Goal: Task Accomplishment & Management: Manage account settings

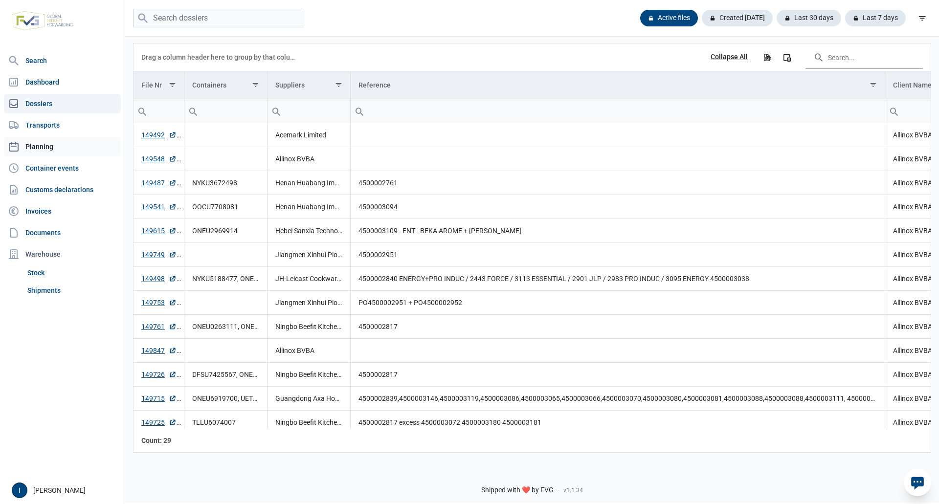
click at [46, 146] on link "Planning" at bounding box center [62, 147] width 117 height 20
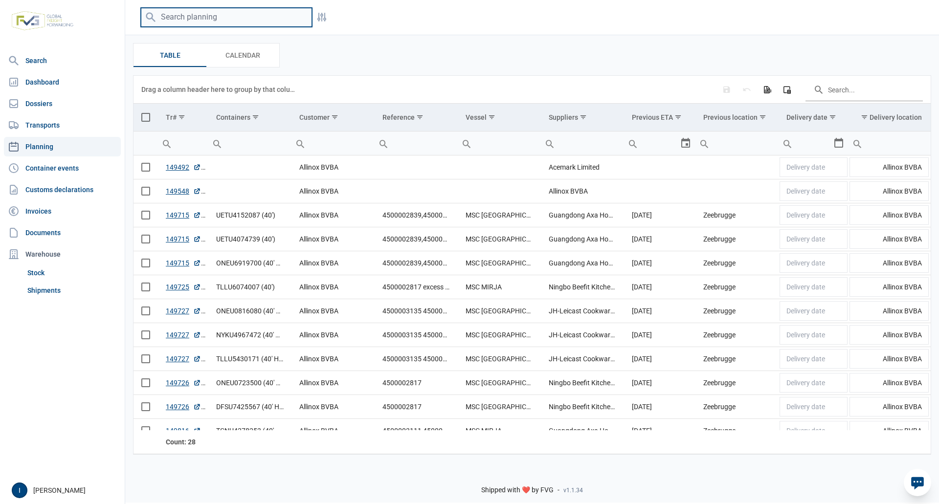
click at [209, 18] on input "search" at bounding box center [226, 17] width 171 height 19
type input "149658"
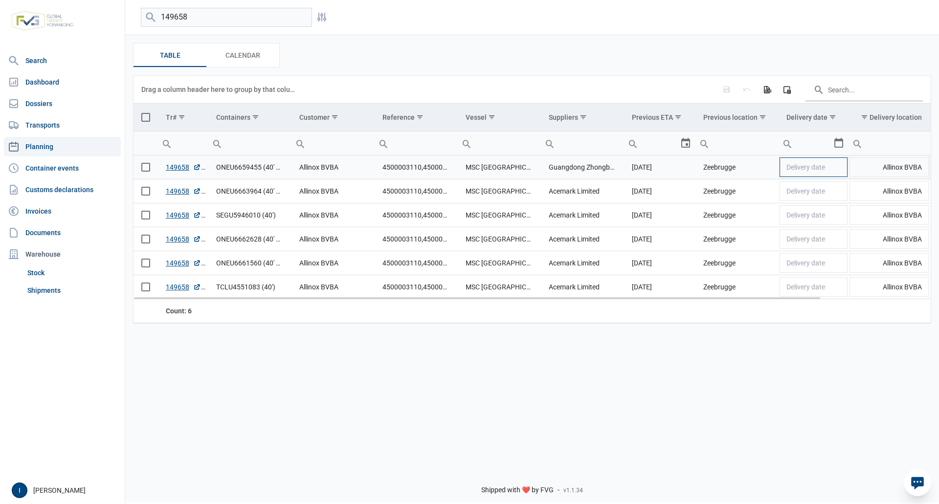
click at [833, 170] on td "Delivery date" at bounding box center [814, 168] width 70 height 24
click at [840, 169] on div "Select" at bounding box center [843, 167] width 12 height 23
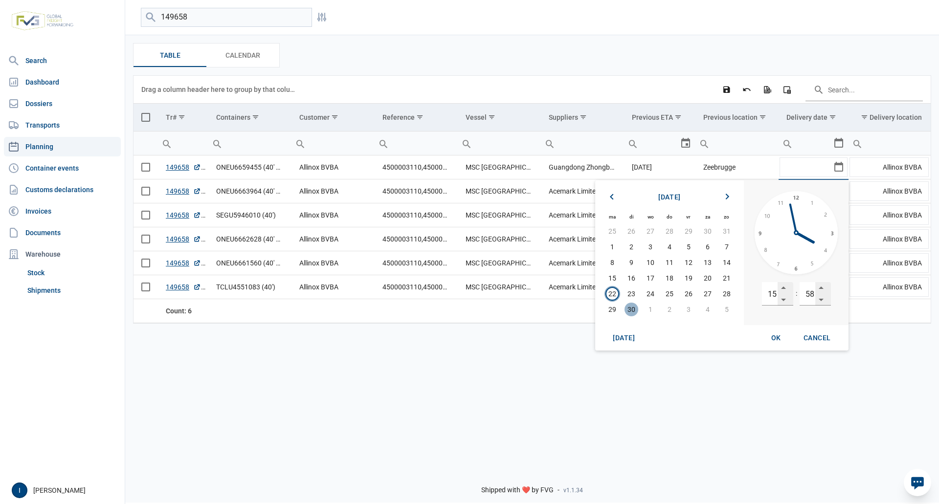
click at [634, 311] on span "30" at bounding box center [632, 310] width 14 height 14
click at [770, 293] on input "15" at bounding box center [770, 293] width 16 height 23
type input "13"
type input "00"
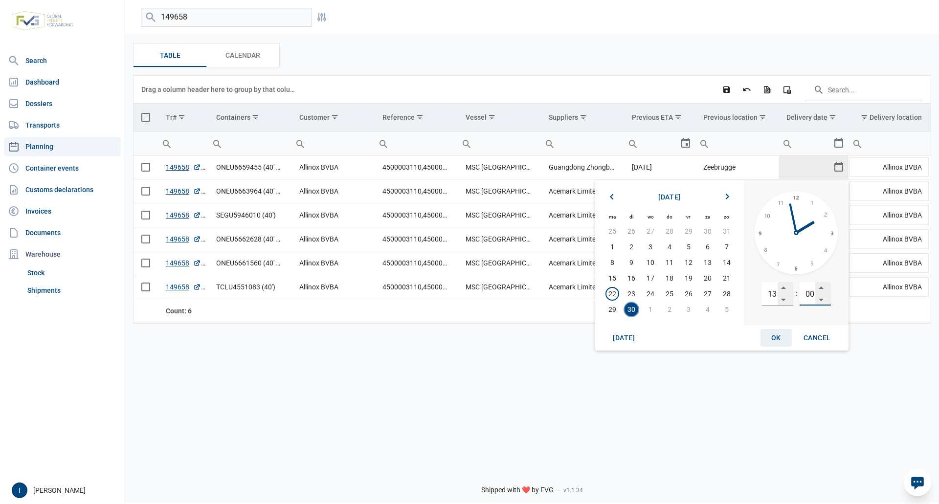
click at [771, 339] on div "OK" at bounding box center [776, 338] width 31 height 18
type input "[DATE] 13:00"
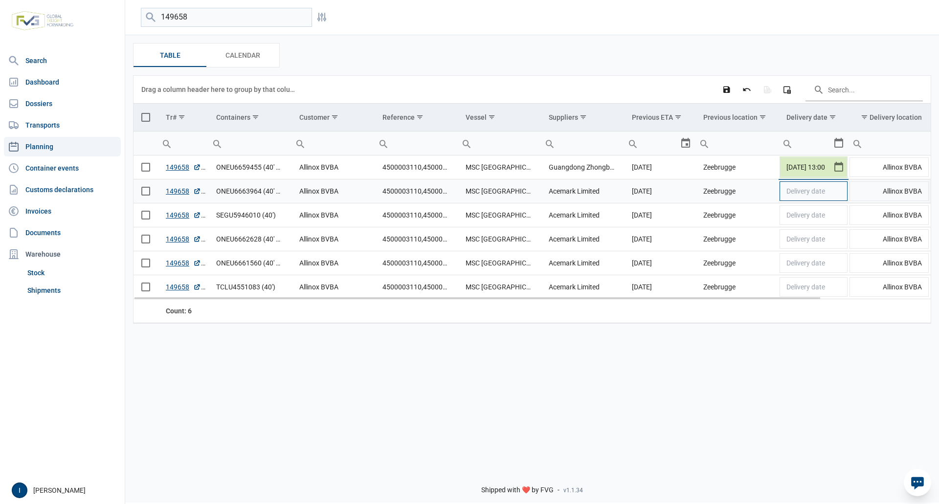
click at [839, 196] on td "Delivery date" at bounding box center [814, 192] width 70 height 24
click at [841, 194] on div "Select" at bounding box center [843, 191] width 12 height 23
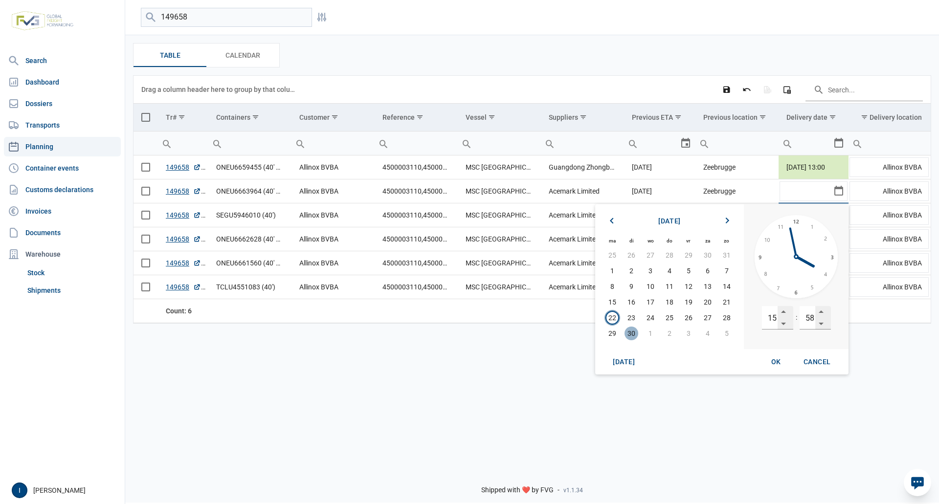
click at [629, 331] on span "30" at bounding box center [632, 334] width 14 height 14
click at [774, 316] on input "15" at bounding box center [770, 317] width 16 height 23
type input "07"
type input "00"
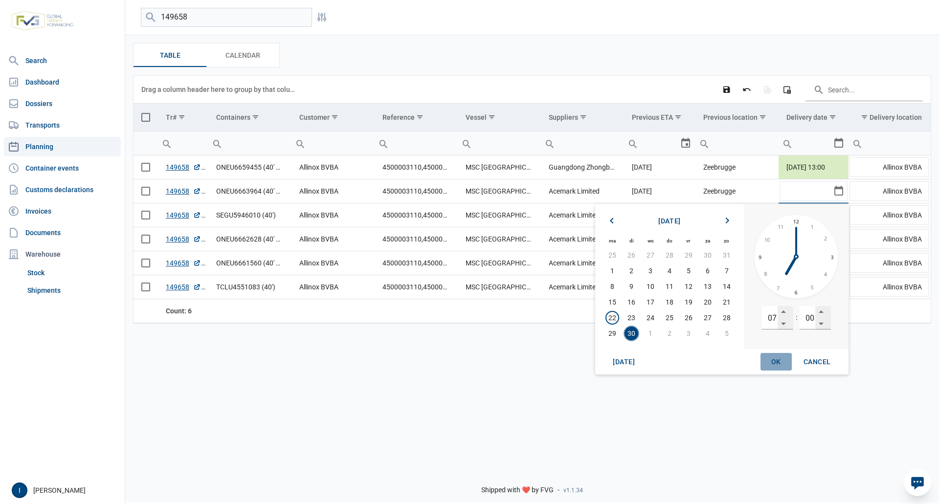
click at [774, 360] on span "OK" at bounding box center [777, 362] width 10 height 8
type input "[DATE] 07:00"
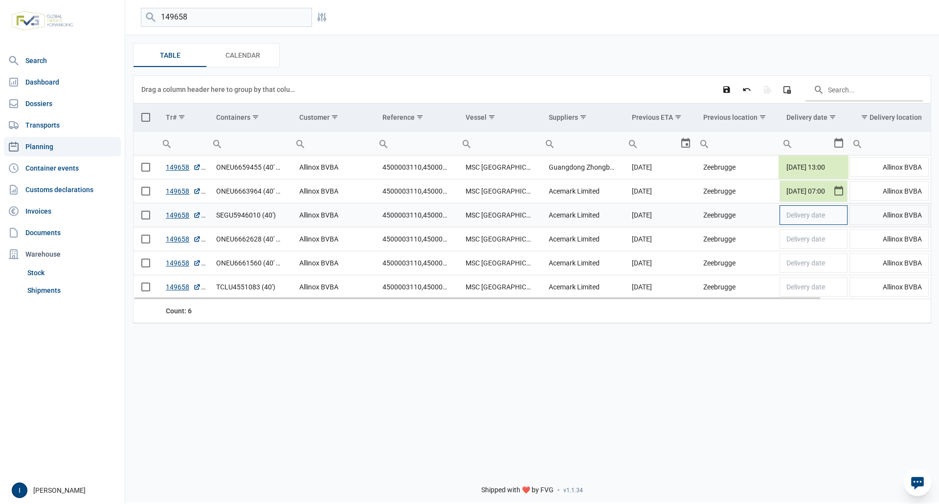
click at [842, 218] on td "Delivery date" at bounding box center [814, 216] width 70 height 24
click at [840, 217] on div "Select" at bounding box center [843, 215] width 12 height 23
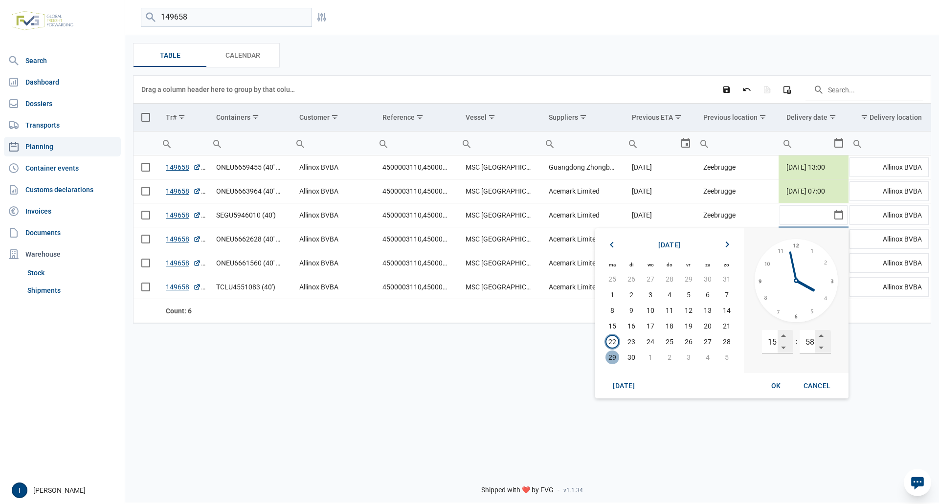
click at [613, 357] on span "29" at bounding box center [613, 358] width 14 height 14
click at [774, 341] on input "15" at bounding box center [770, 341] width 16 height 23
type input "13"
type input "00"
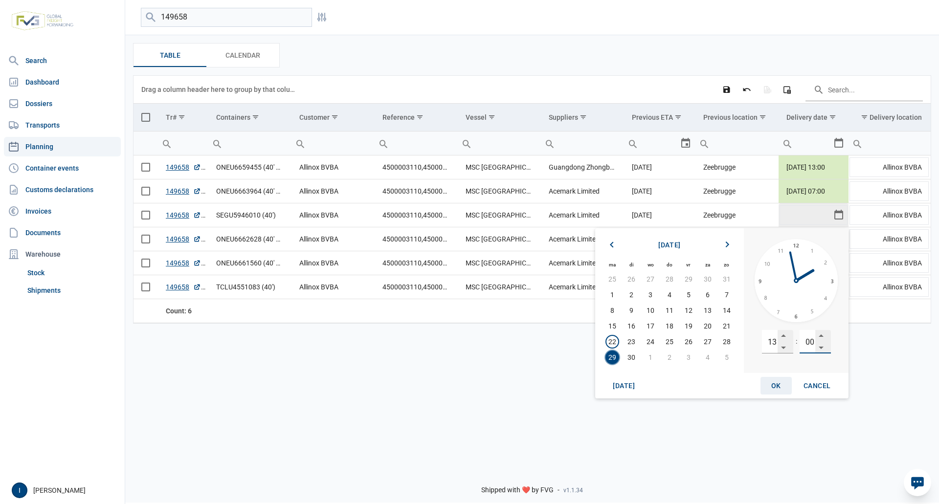
click at [778, 386] on span "OK" at bounding box center [777, 386] width 10 height 8
type input "[DATE] 13:00"
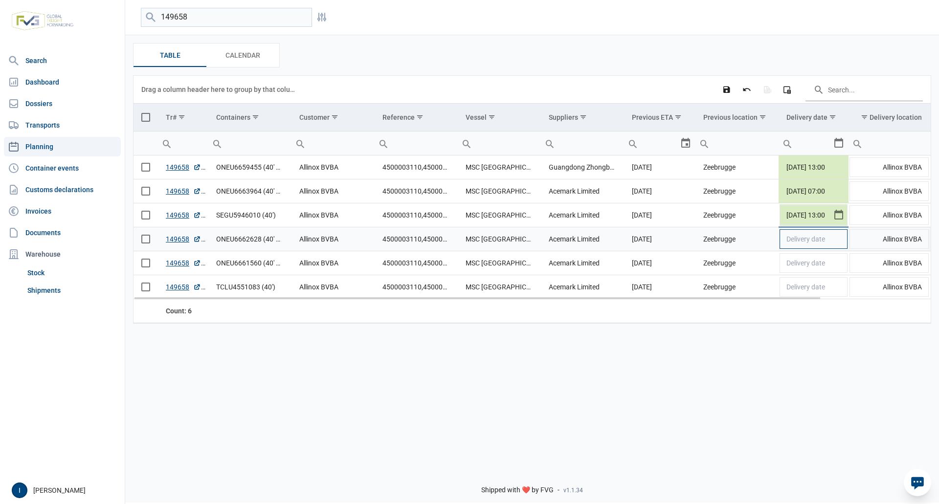
click at [840, 242] on td "Delivery date" at bounding box center [814, 240] width 70 height 24
click at [840, 241] on div "Select" at bounding box center [843, 239] width 12 height 23
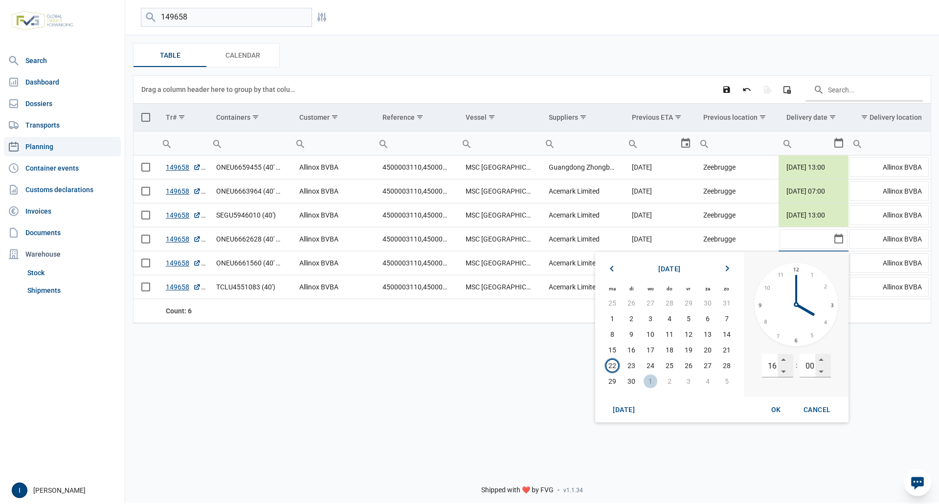
click at [651, 380] on span "1" at bounding box center [651, 382] width 14 height 14
click at [772, 367] on input "16" at bounding box center [770, 365] width 16 height 23
type input "07"
type input "00"
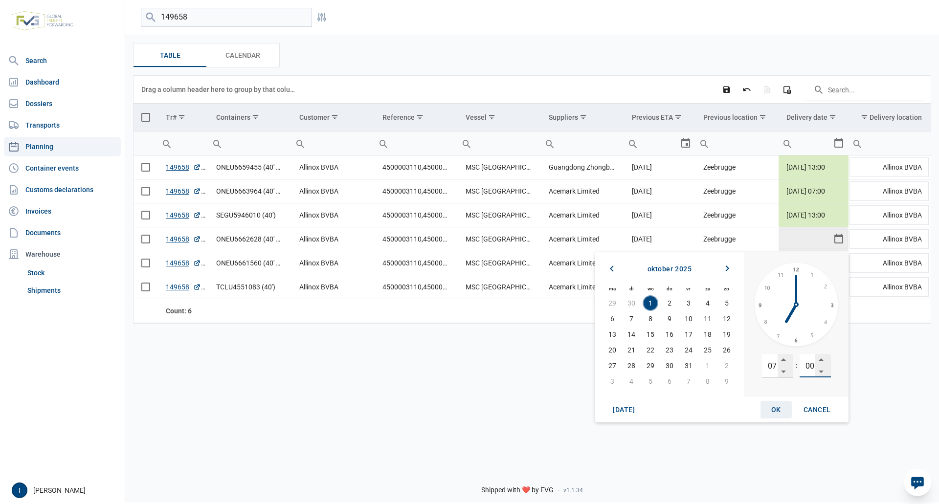
click at [776, 411] on span "OK" at bounding box center [777, 410] width 10 height 8
type input "[DATE] 07:00"
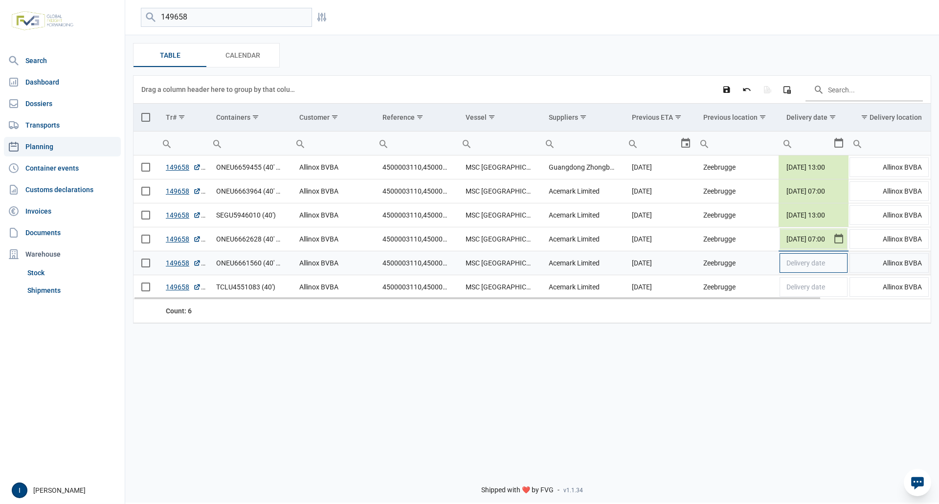
click at [841, 267] on td "Delivery date" at bounding box center [814, 263] width 70 height 24
click at [840, 266] on div "Select" at bounding box center [843, 262] width 12 height 23
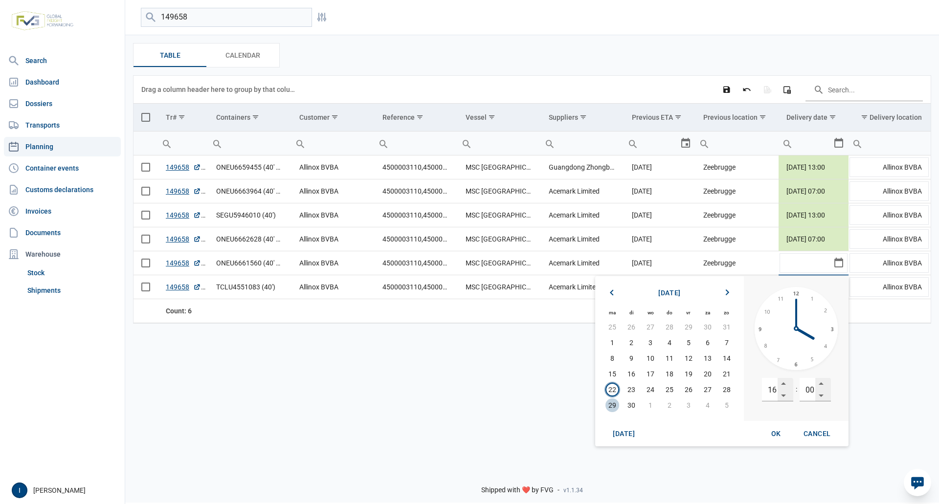
click at [612, 404] on span "29" at bounding box center [613, 406] width 14 height 14
click at [772, 390] on input "16" at bounding box center [770, 389] width 16 height 23
type input "07"
click at [778, 434] on span "OK" at bounding box center [777, 434] width 10 height 8
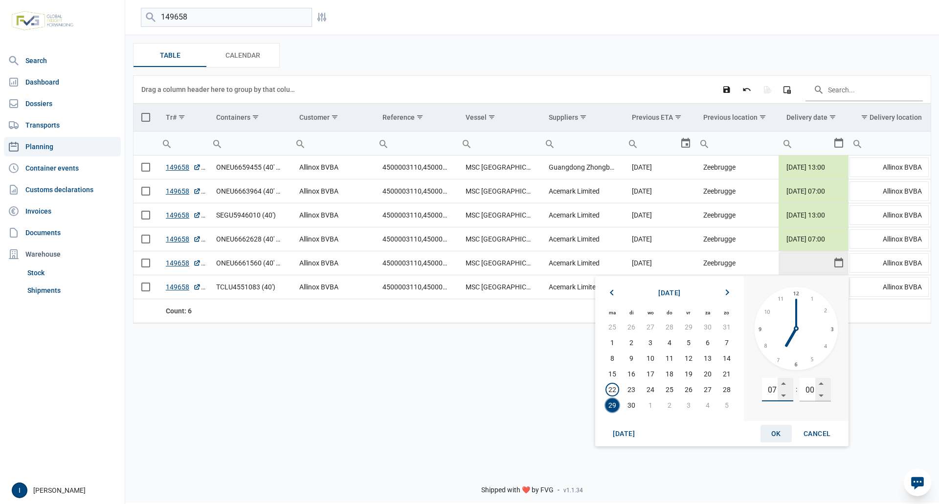
type input "[DATE] 07:00"
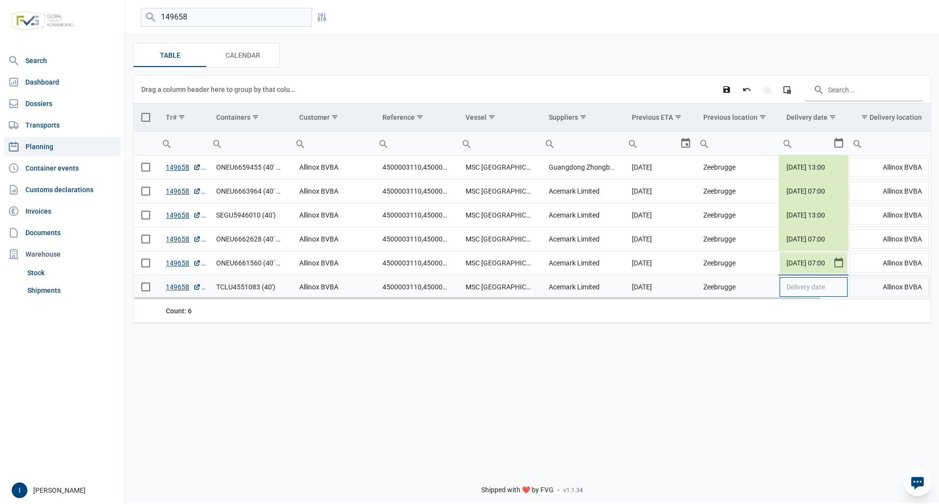
click at [840, 290] on td "Delivery date" at bounding box center [814, 287] width 70 height 24
click at [840, 289] on div "Select" at bounding box center [843, 286] width 12 height 23
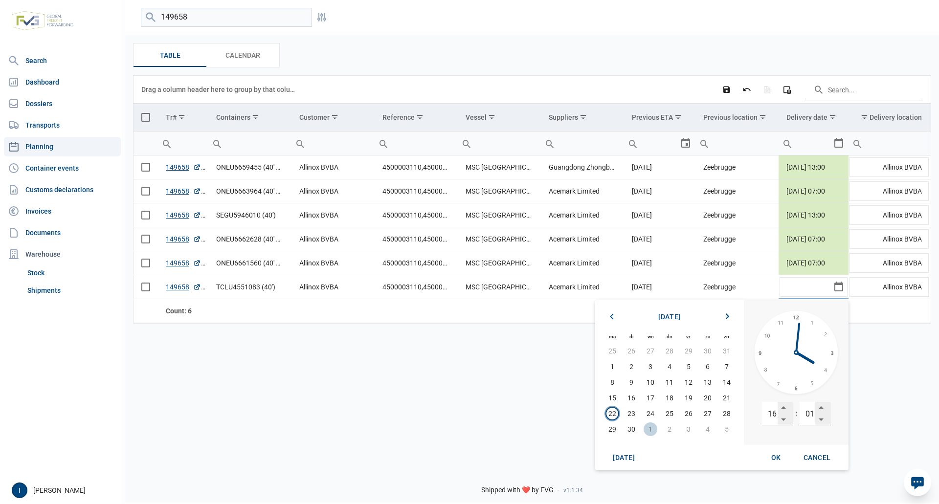
click at [651, 431] on span "1" at bounding box center [651, 430] width 14 height 14
drag, startPoint x: 766, startPoint y: 414, endPoint x: 778, endPoint y: 412, distance: 12.4
click at [778, 412] on div "16" at bounding box center [777, 413] width 31 height 23
type input "13"
type input "00"
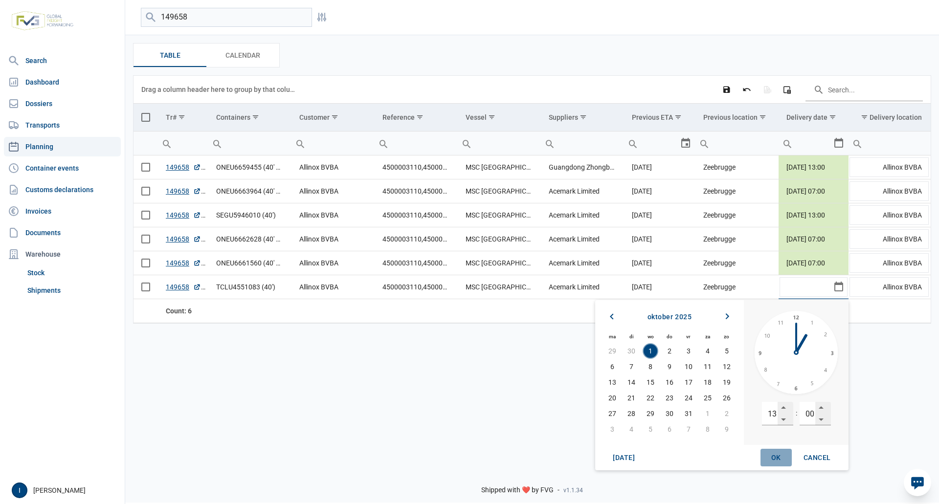
click at [773, 455] on span "OK" at bounding box center [777, 458] width 10 height 8
type input "[DATE] 13:00"
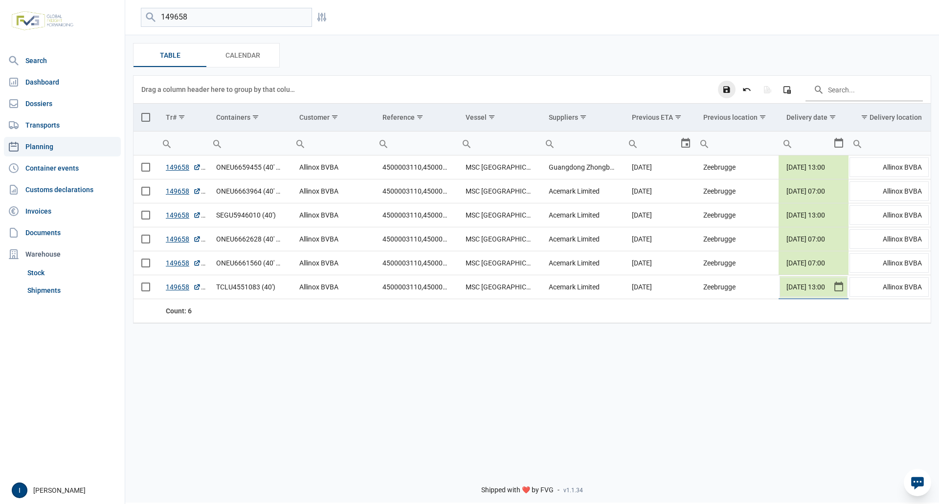
click at [727, 91] on icon "Save changes" at bounding box center [727, 89] width 9 height 9
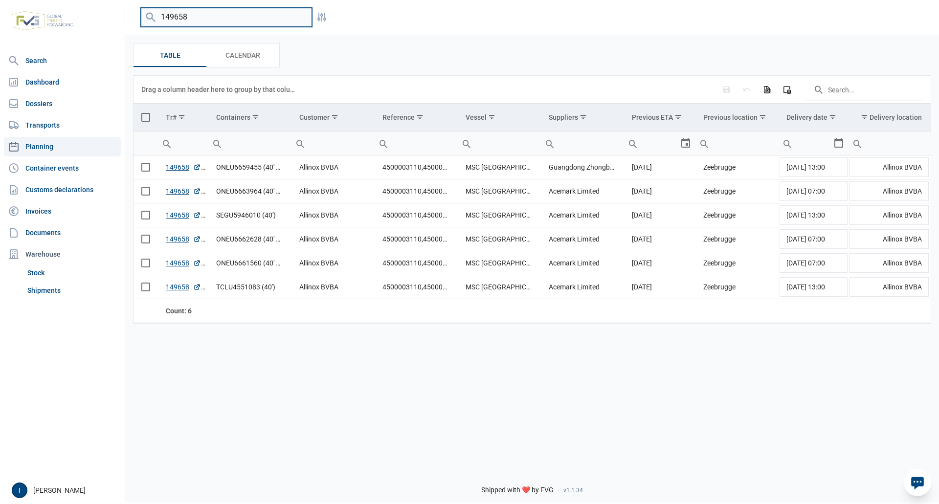
drag, startPoint x: 200, startPoint y: 16, endPoint x: 148, endPoint y: 18, distance: 51.4
click at [148, 18] on div "149658" at bounding box center [226, 17] width 171 height 19
type input "o"
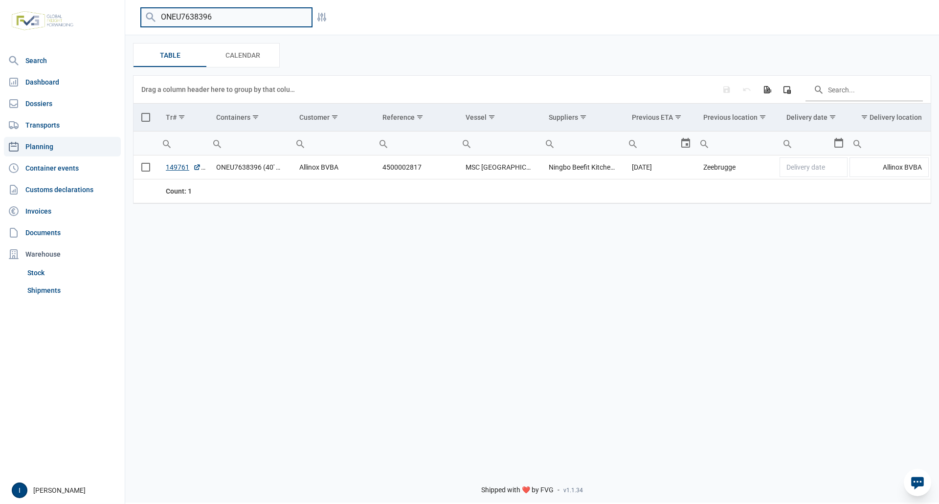
type input "ONEU7638396"
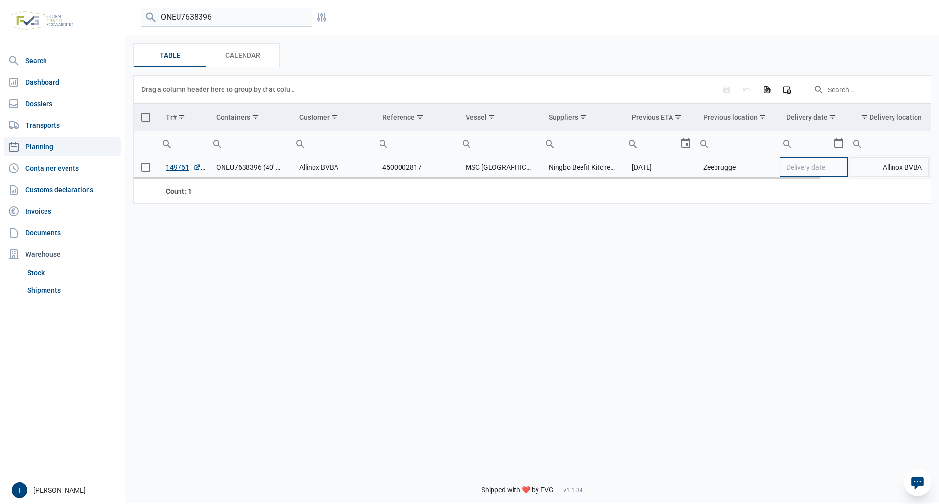
click at [832, 169] on td "Delivery date" at bounding box center [814, 168] width 70 height 24
click at [838, 169] on div "Select" at bounding box center [843, 167] width 12 height 23
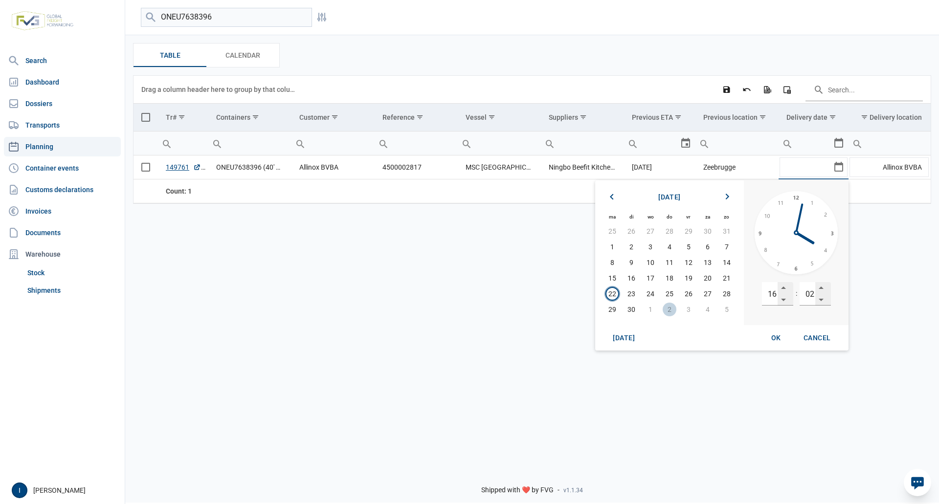
click at [670, 310] on span "2" at bounding box center [670, 310] width 14 height 14
drag, startPoint x: 771, startPoint y: 293, endPoint x: 784, endPoint y: 291, distance: 13.9
click at [783, 291] on div "16" at bounding box center [777, 293] width 31 height 23
type input "1"
type input "07"
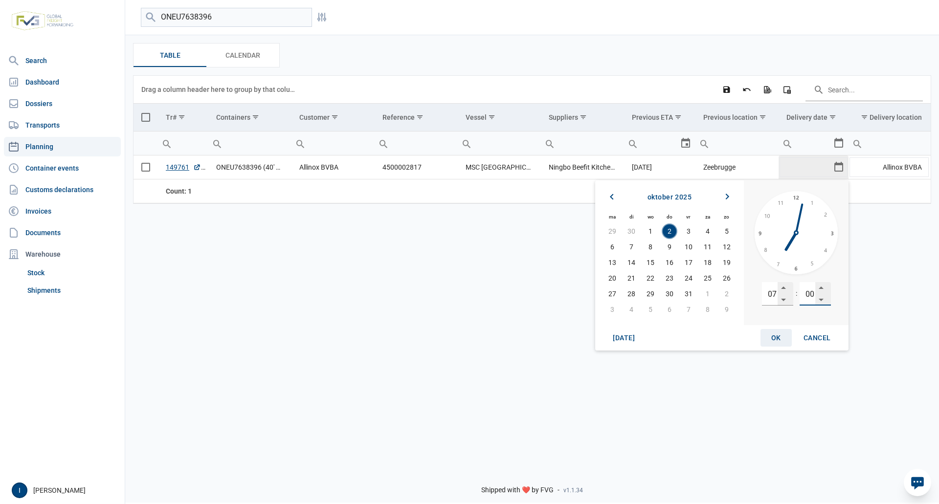
type input "00"
click at [773, 336] on span "OK" at bounding box center [777, 338] width 10 height 8
type input "[DATE] 07:00"
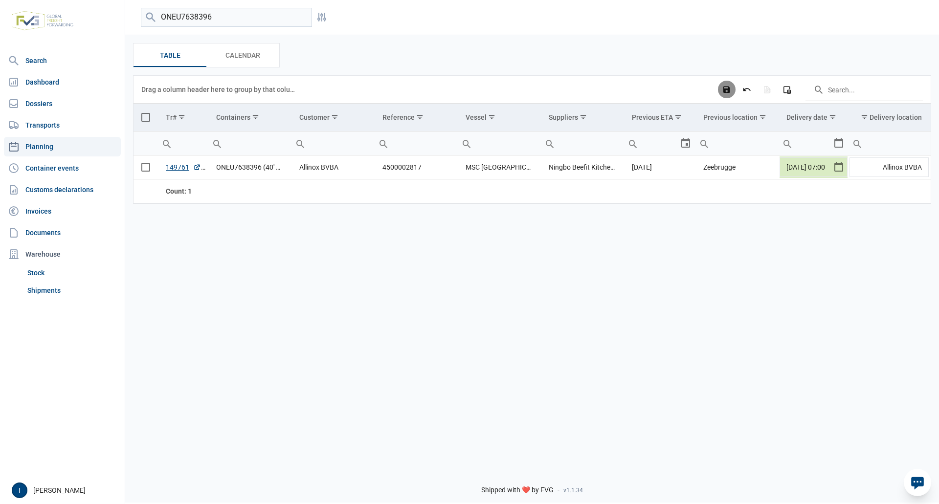
click at [728, 93] on icon "Save changes" at bounding box center [727, 89] width 9 height 9
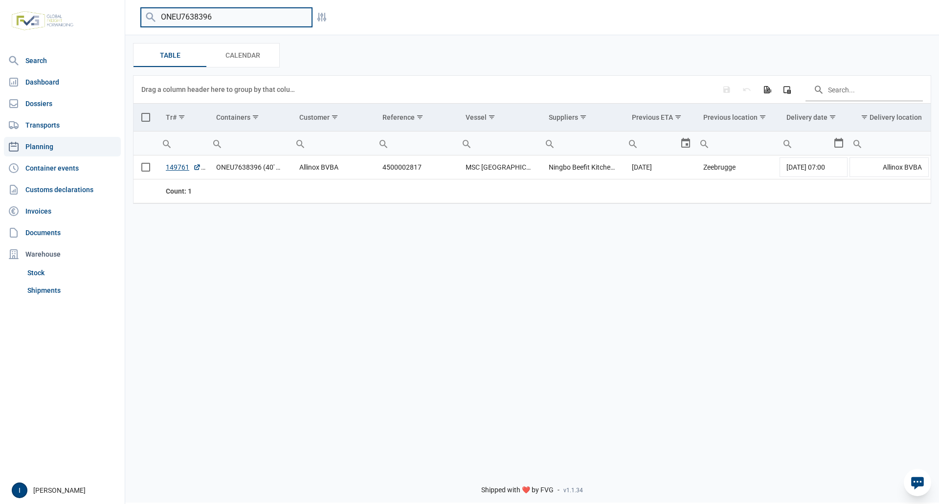
drag, startPoint x: 215, startPoint y: 16, endPoint x: 152, endPoint y: 12, distance: 62.8
click at [152, 12] on div "ONEU7638396" at bounding box center [226, 17] width 171 height 19
type input "ONEU0263111"
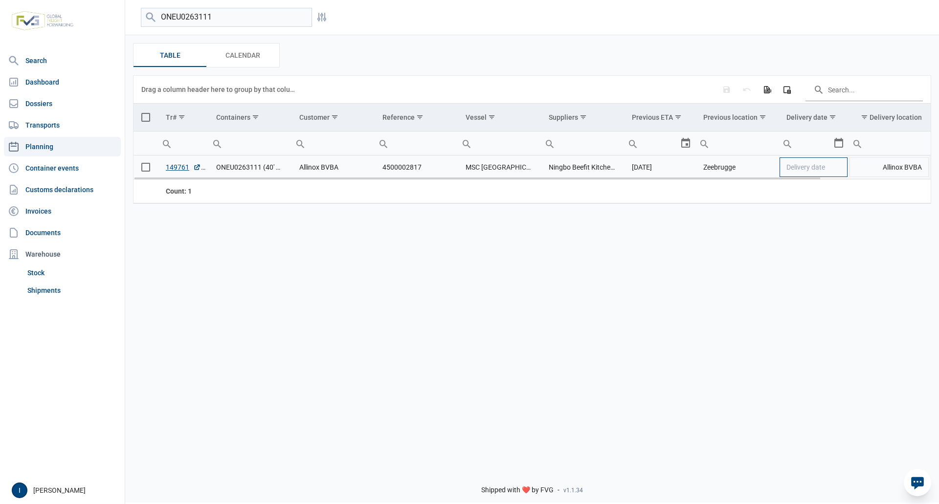
click at [840, 171] on td "Delivery date" at bounding box center [814, 168] width 70 height 24
click at [840, 171] on div "Select" at bounding box center [843, 167] width 12 height 23
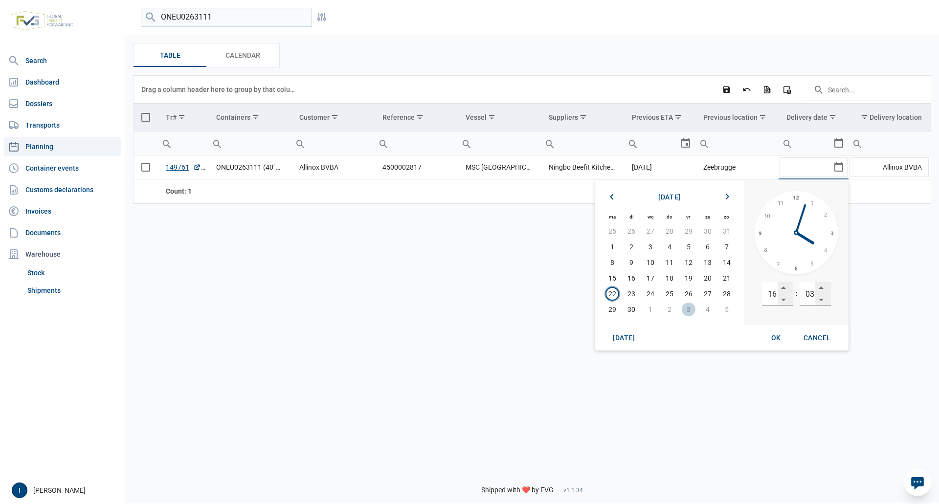
click at [690, 309] on span "3" at bounding box center [689, 310] width 14 height 14
click at [772, 291] on input "16" at bounding box center [770, 293] width 16 height 23
type input "07"
type input "00"
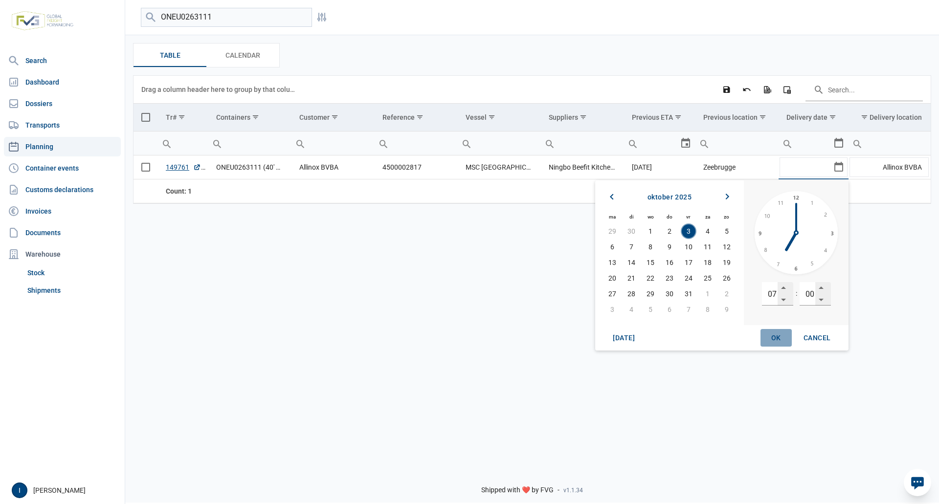
click at [777, 338] on span "OK" at bounding box center [777, 338] width 10 height 8
type input "[DATE] 07:00"
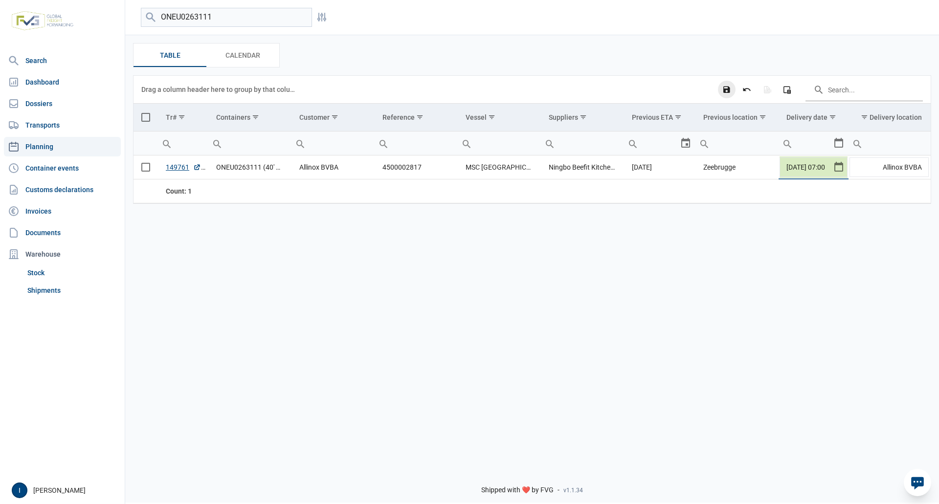
click at [728, 89] on icon "Save changes" at bounding box center [727, 89] width 9 height 9
